Goal: Find specific page/section: Find specific page/section

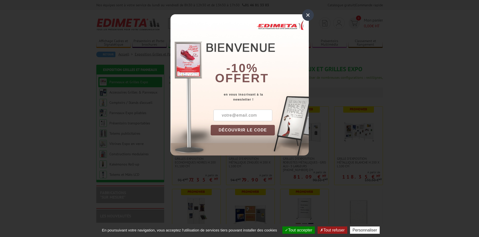
click at [309, 15] on div "×" at bounding box center [308, 15] width 12 height 12
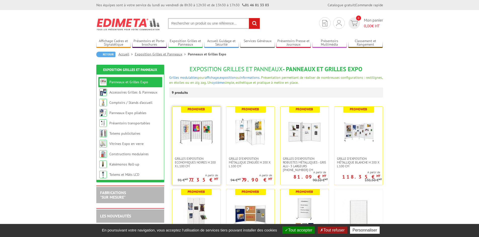
click at [197, 139] on img at bounding box center [196, 131] width 35 height 35
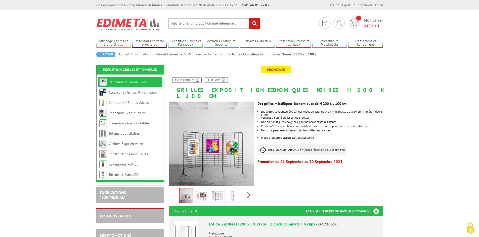
click at [296, 161] on p "Promotion du 01 Septembre au 30 Septembre 2025" at bounding box center [319, 162] width 125 height 3
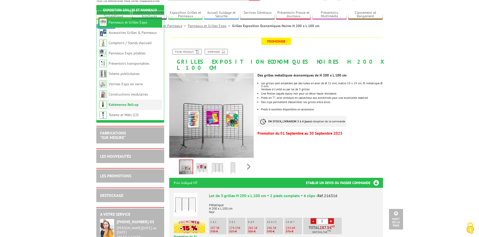
scroll to position [25, 0]
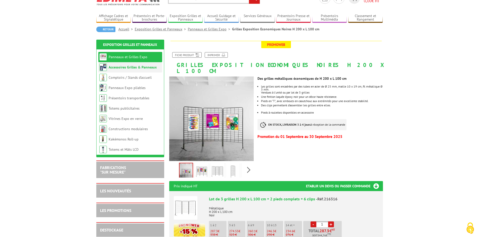
click at [121, 67] on link "Accessoires Grilles & Panneaux" at bounding box center [133, 67] width 48 height 5
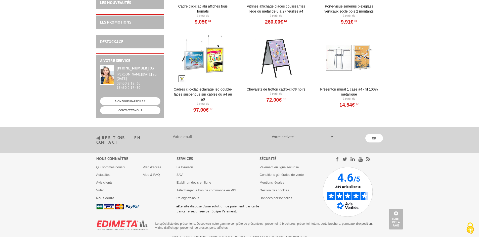
scroll to position [597, 0]
